Goal: Task Accomplishment & Management: Use online tool/utility

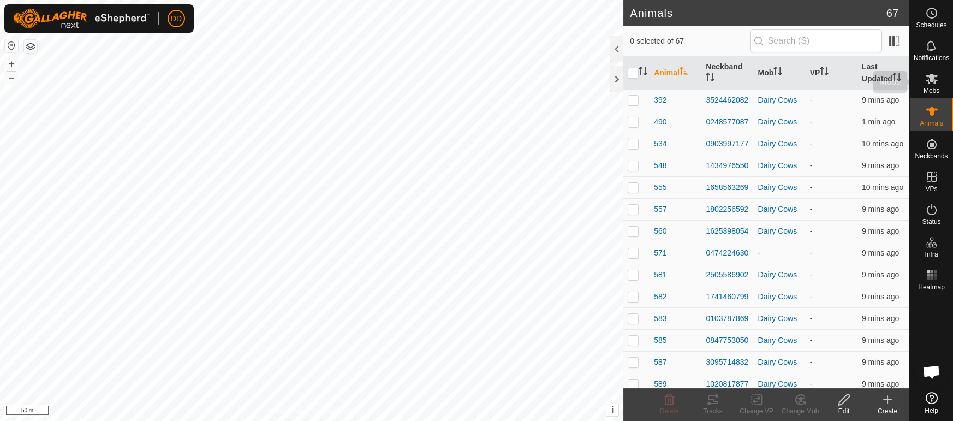
scroll to position [1537, 0]
click at [935, 81] on icon at bounding box center [932, 79] width 12 height 10
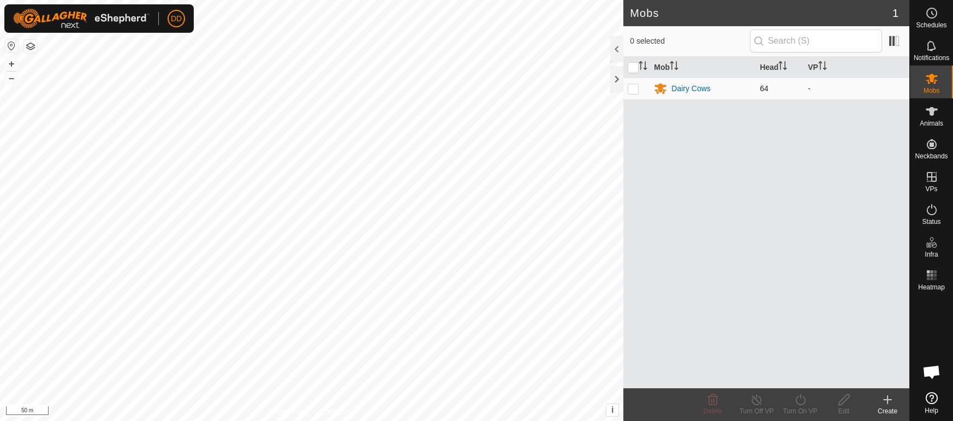
click at [633, 89] on p-checkbox at bounding box center [633, 88] width 11 height 9
checkbox input "true"
click at [803, 406] on div "Turn On VP" at bounding box center [800, 411] width 44 height 10
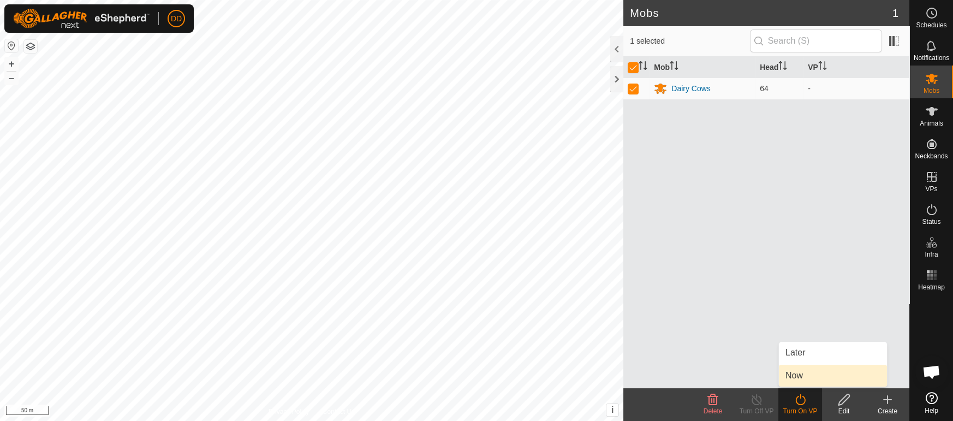
click at [796, 380] on link "Now" at bounding box center [833, 376] width 108 height 22
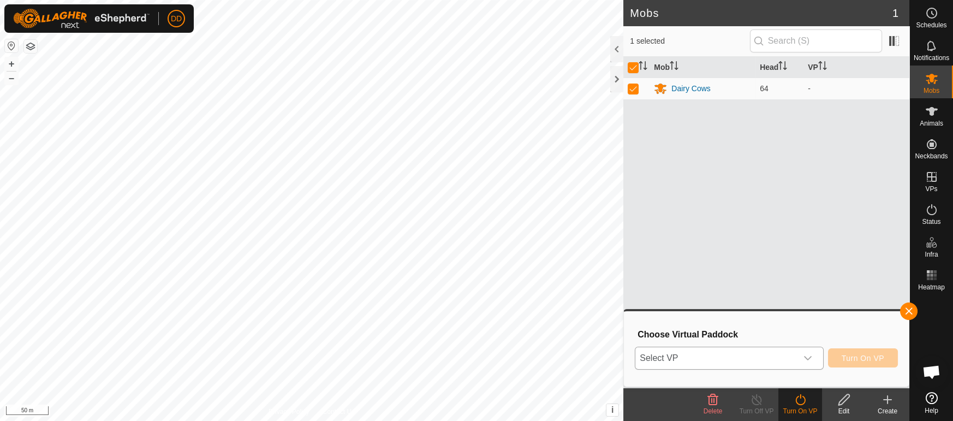
click at [691, 359] on span "Select VP" at bounding box center [715, 358] width 161 height 22
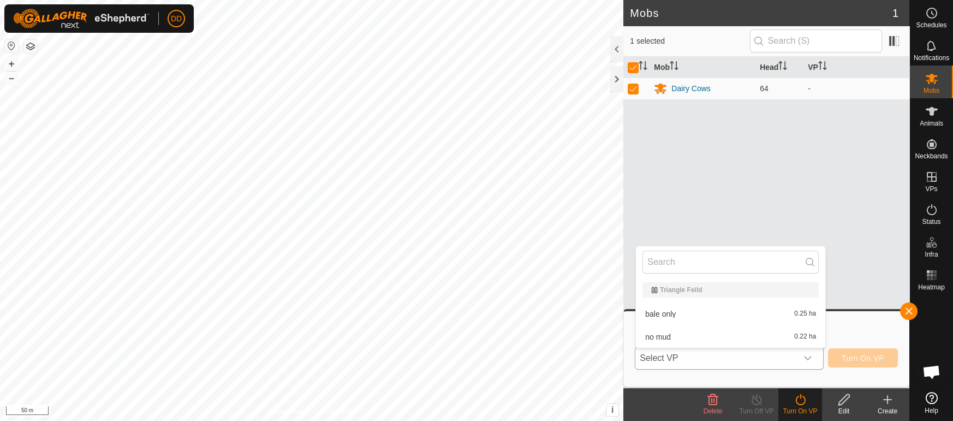
click at [669, 311] on li "bale only 0.25 ha" at bounding box center [730, 314] width 189 height 22
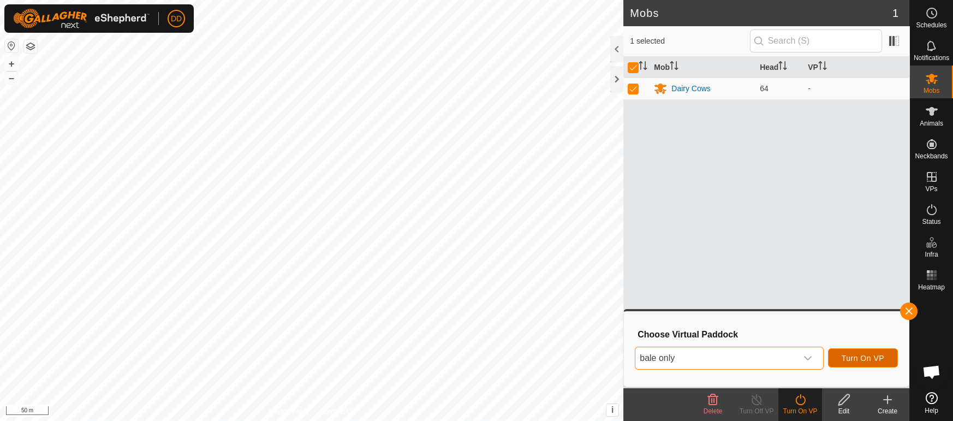
click at [855, 359] on span "Turn On VP" at bounding box center [863, 358] width 43 height 9
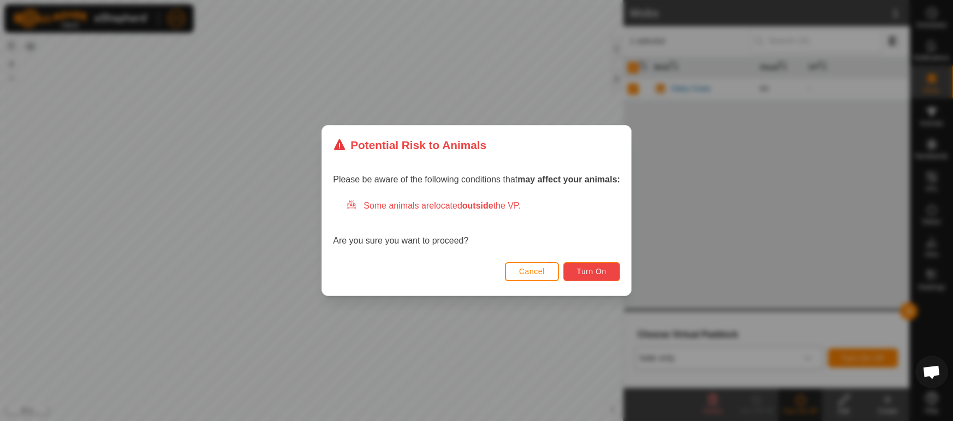
click at [597, 278] on button "Turn On" at bounding box center [591, 271] width 57 height 19
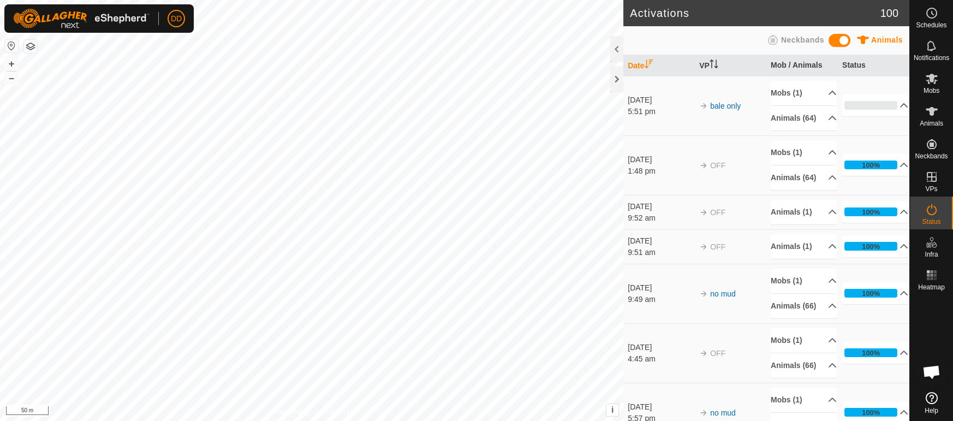
scroll to position [1537, 0]
